Goal: Task Accomplishment & Management: Manage account settings

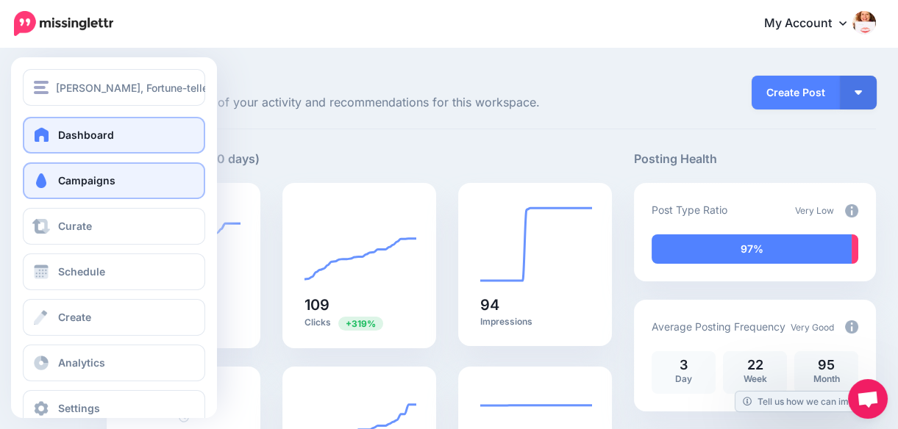
click at [79, 182] on span "Campaigns" at bounding box center [86, 180] width 57 height 13
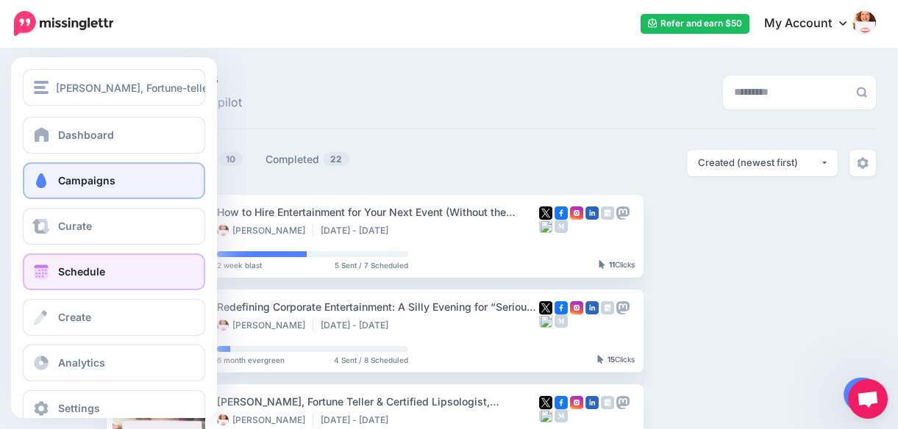
click at [70, 272] on span "Schedule" at bounding box center [81, 271] width 47 height 13
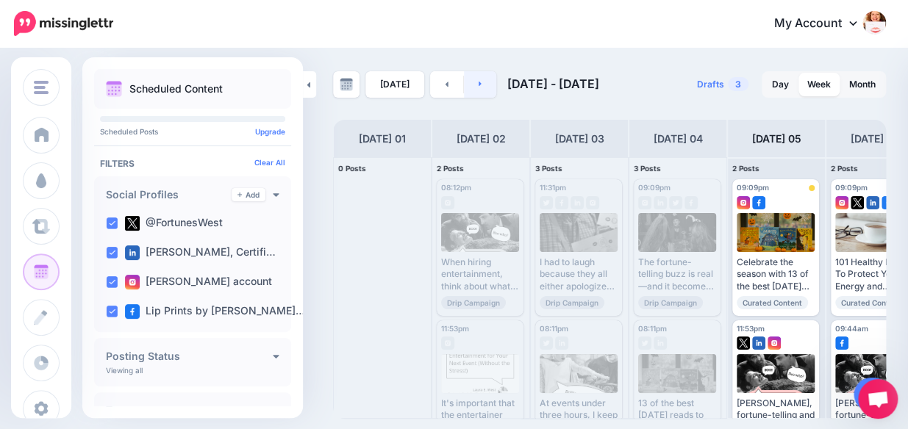
click at [479, 82] on icon at bounding box center [481, 83] width 4 height 9
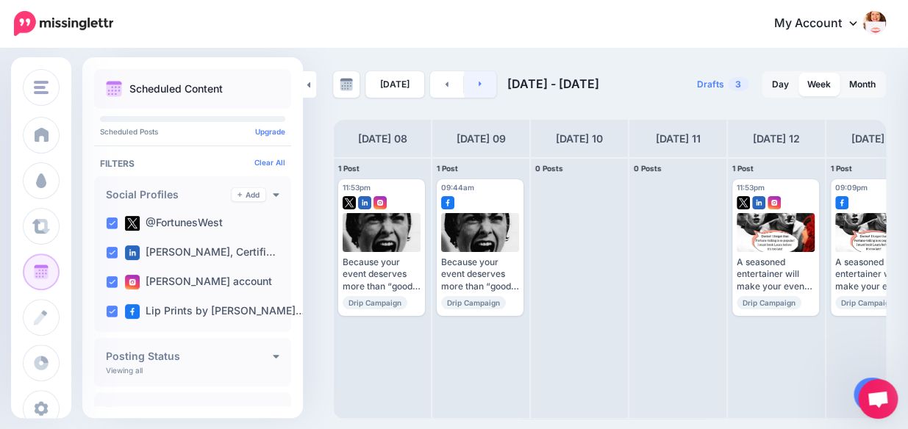
click at [479, 85] on icon at bounding box center [481, 83] width 4 height 9
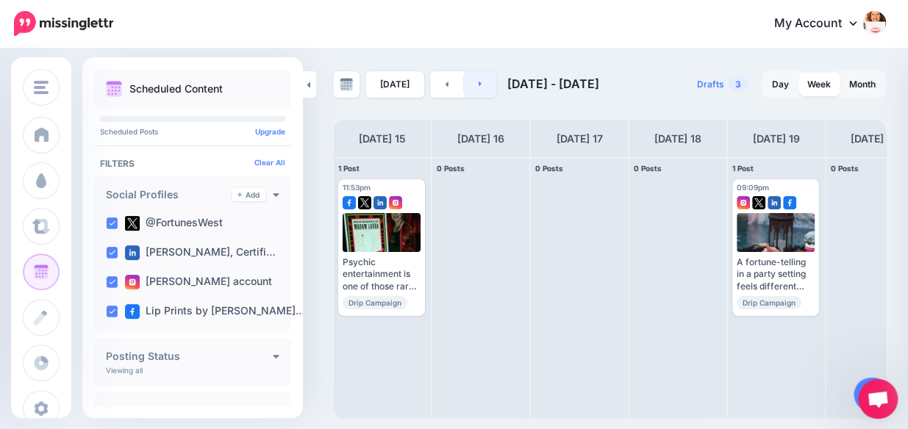
click at [479, 85] on icon at bounding box center [481, 83] width 4 height 9
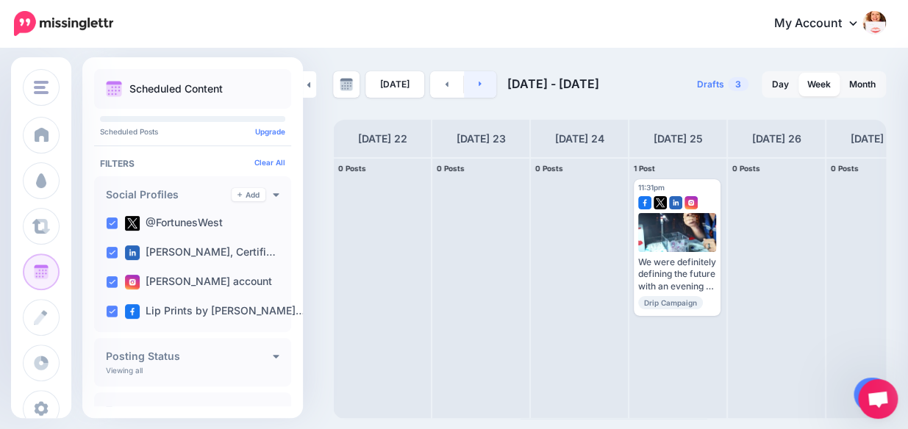
click at [479, 87] on icon at bounding box center [481, 83] width 4 height 9
